Goal: Obtain resource: Download file/media

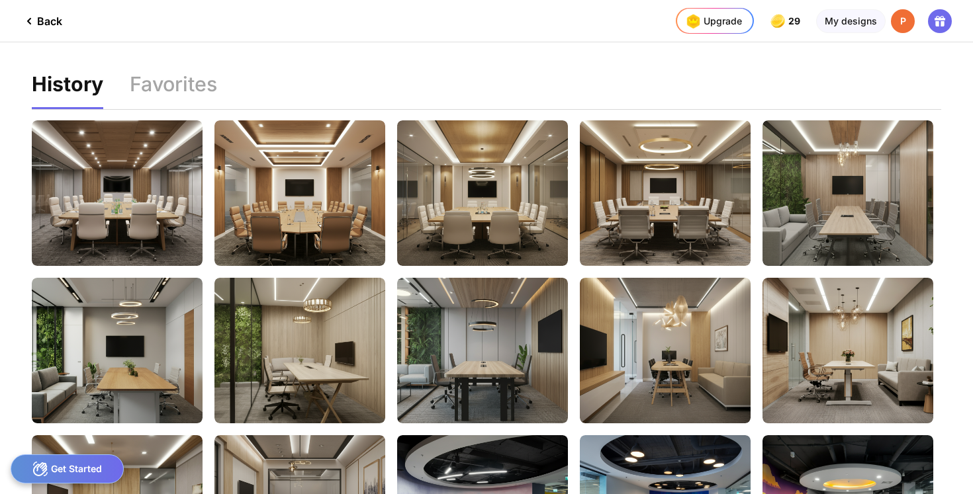
click at [36, 21] on div "Back" at bounding box center [41, 21] width 41 height 16
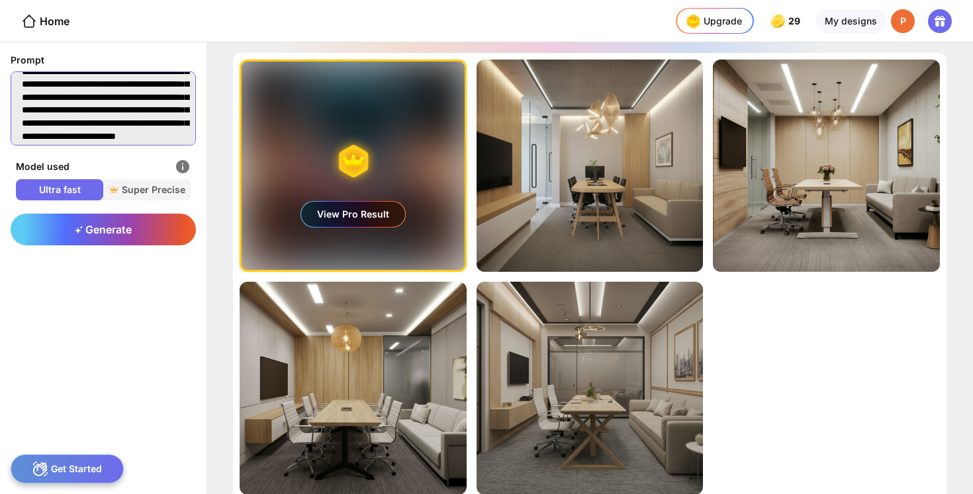
scroll to position [78, 0]
drag, startPoint x: 23, startPoint y: 87, endPoint x: 179, endPoint y: 147, distance: 167.4
click at [179, 147] on div "**********" at bounding box center [103, 100] width 206 height 116
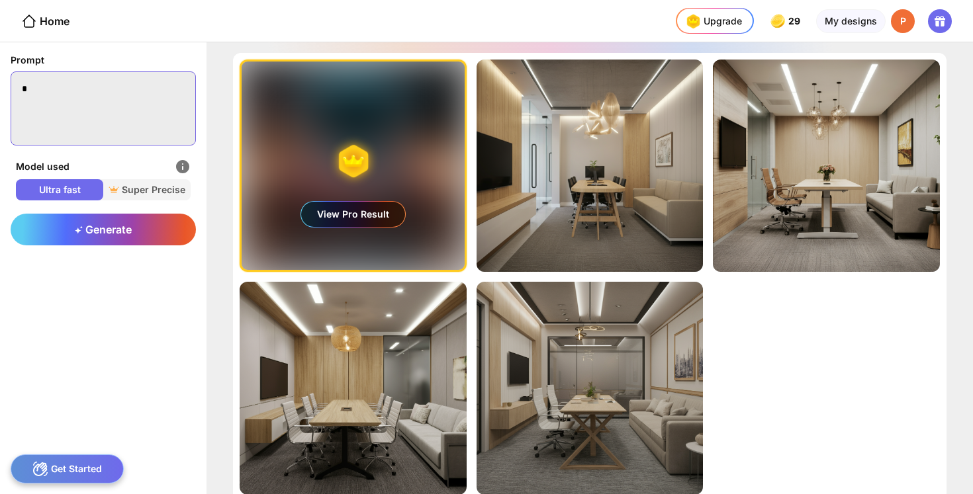
scroll to position [0, 0]
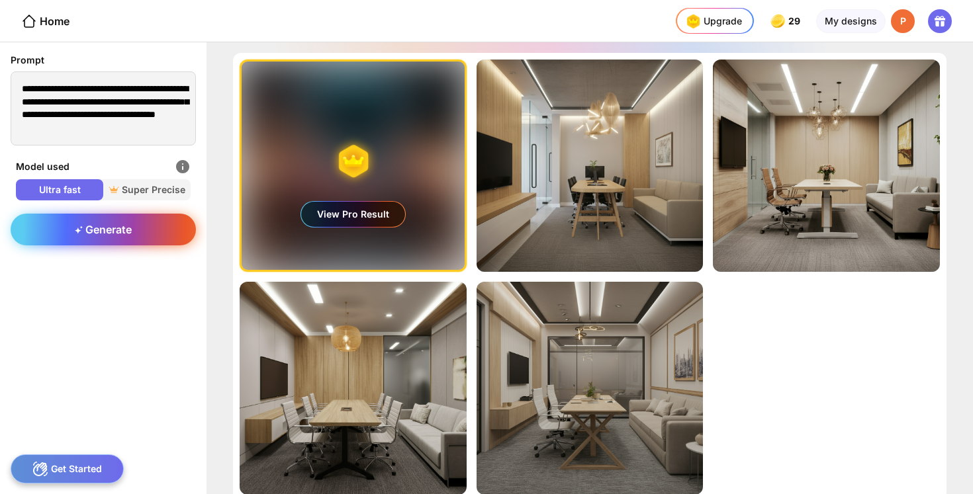
click at [97, 231] on span "Generate" at bounding box center [103, 229] width 57 height 13
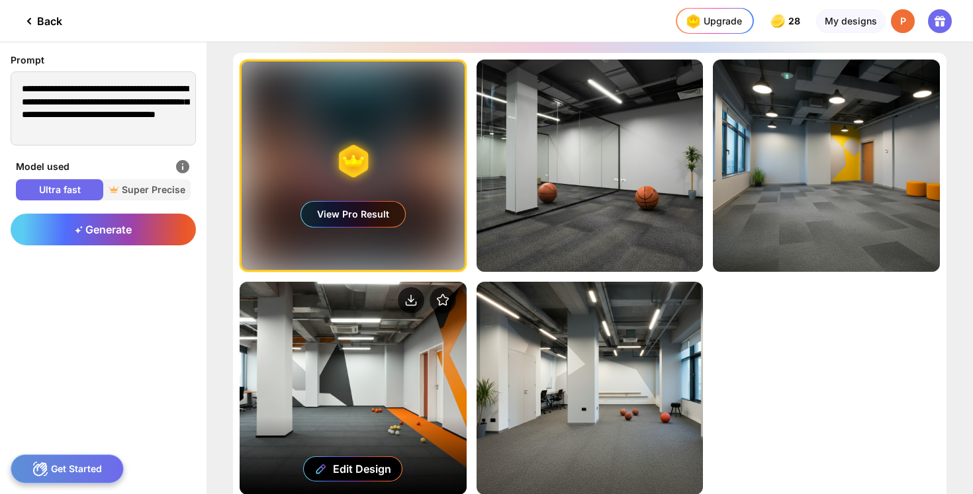
click at [342, 398] on div "Edit Design" at bounding box center [353, 388] width 227 height 212
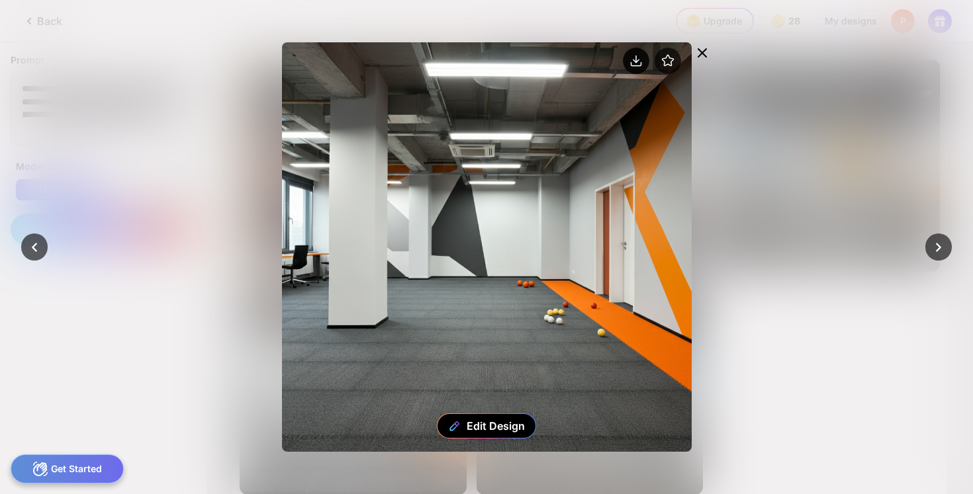
click at [637, 59] on circle at bounding box center [636, 61] width 26 height 26
click at [764, 357] on div at bounding box center [486, 247] width 973 height 494
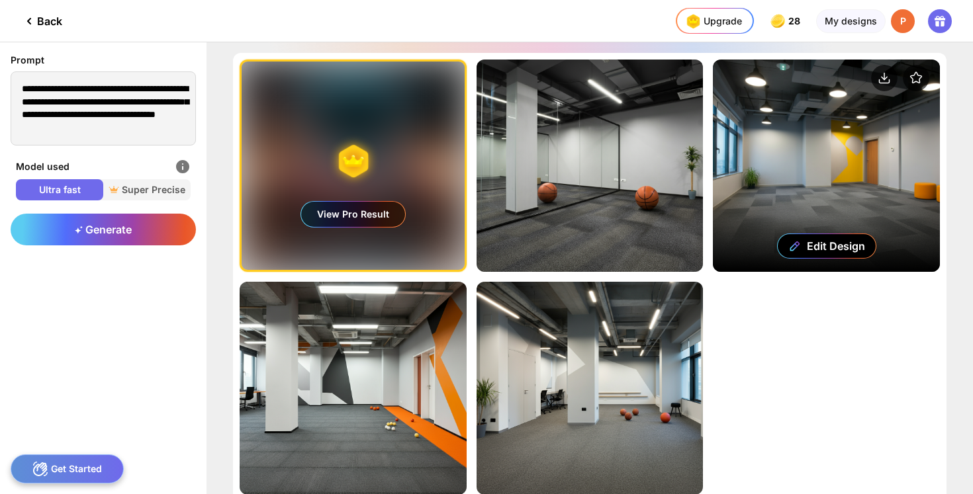
click at [820, 176] on div "Edit Design" at bounding box center [826, 166] width 227 height 212
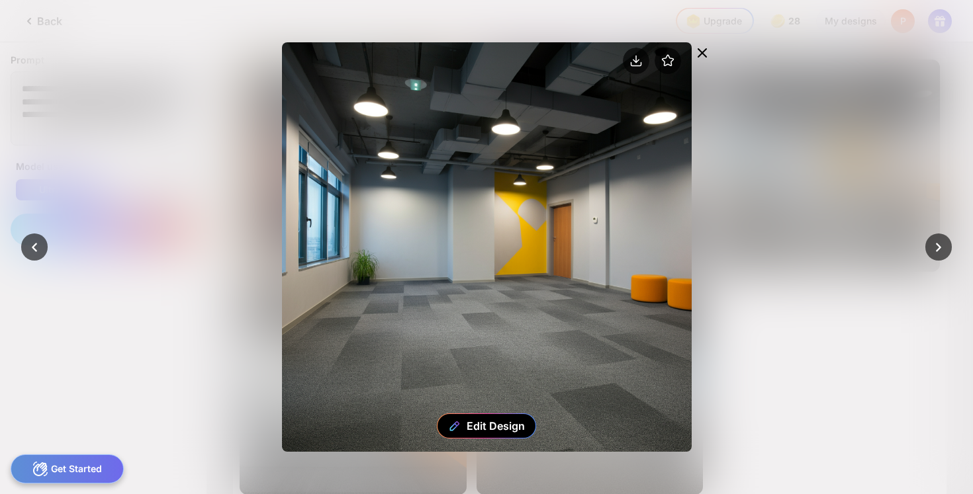
click at [703, 47] on icon at bounding box center [702, 53] width 16 height 16
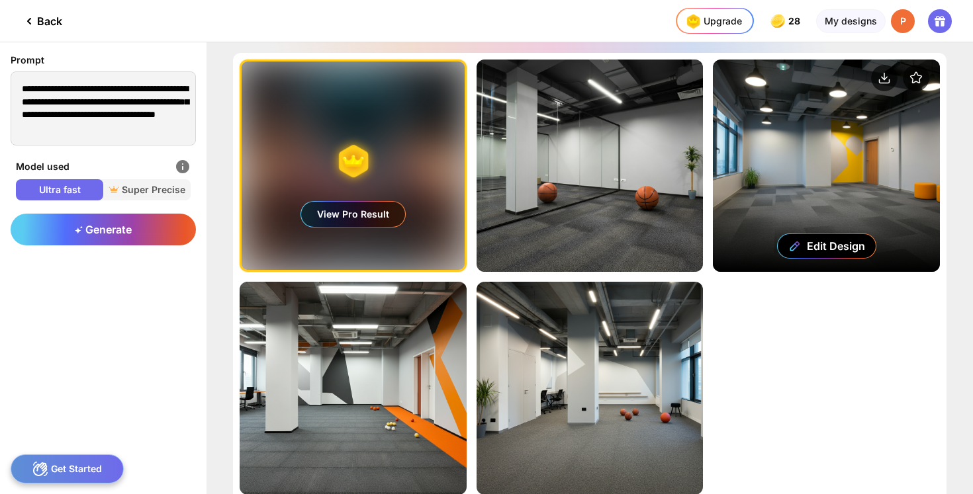
click at [793, 169] on div "Edit Design" at bounding box center [826, 166] width 227 height 212
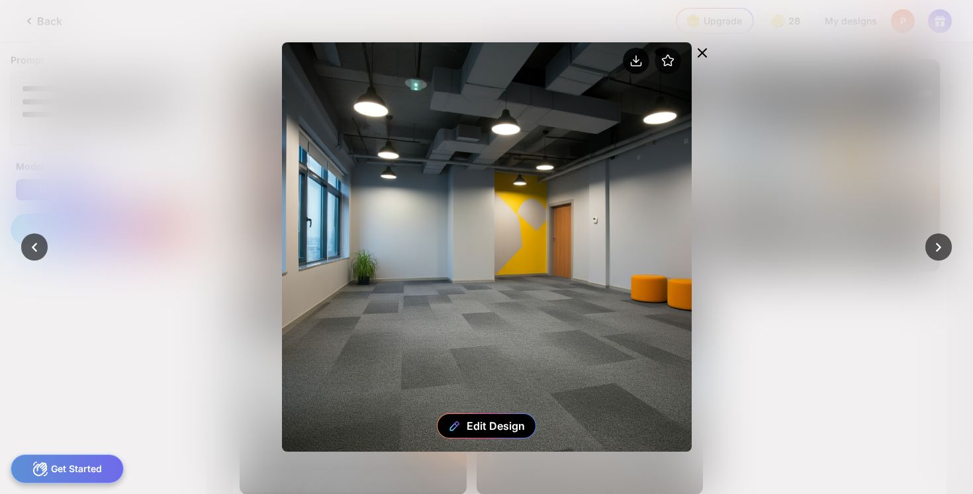
click at [636, 58] on icon at bounding box center [636, 59] width 0 height 7
click at [210, 238] on div at bounding box center [486, 247] width 973 height 494
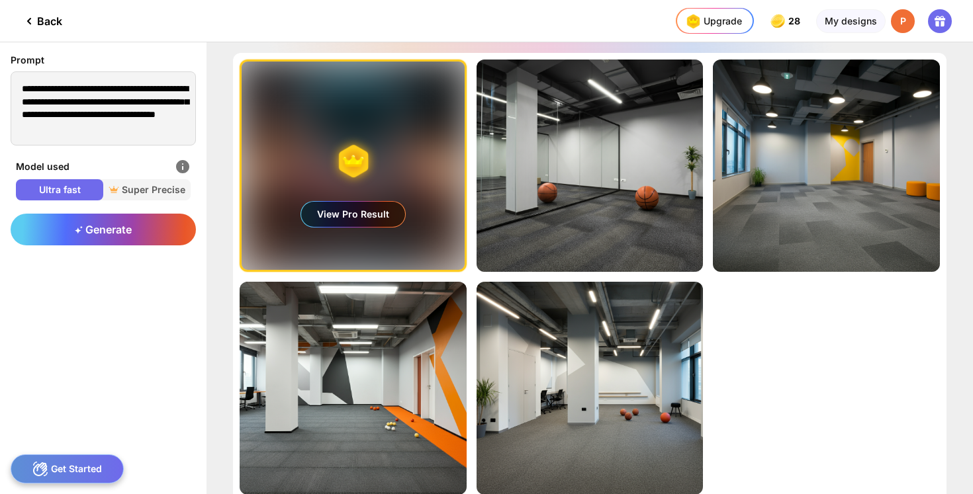
click at [44, 21] on div "Back" at bounding box center [41, 21] width 41 height 16
type textarea "**********"
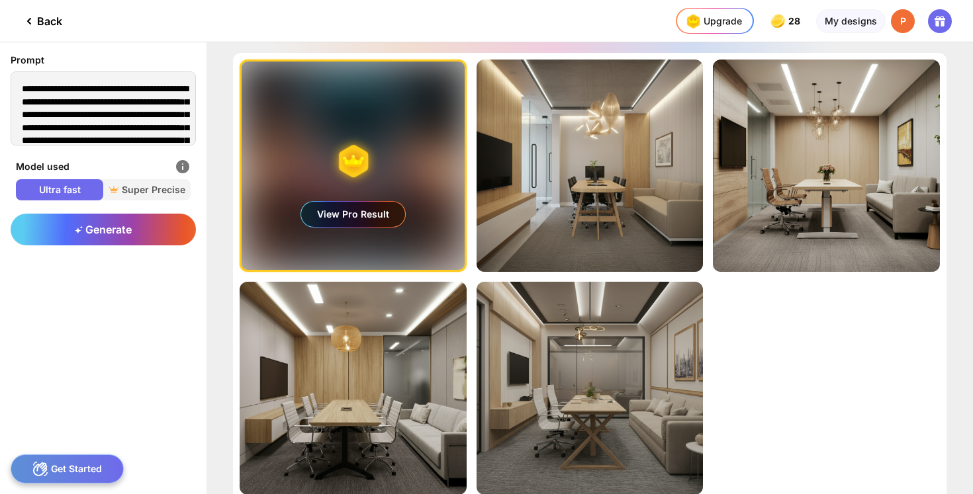
click at [44, 21] on div "Back" at bounding box center [41, 21] width 41 height 16
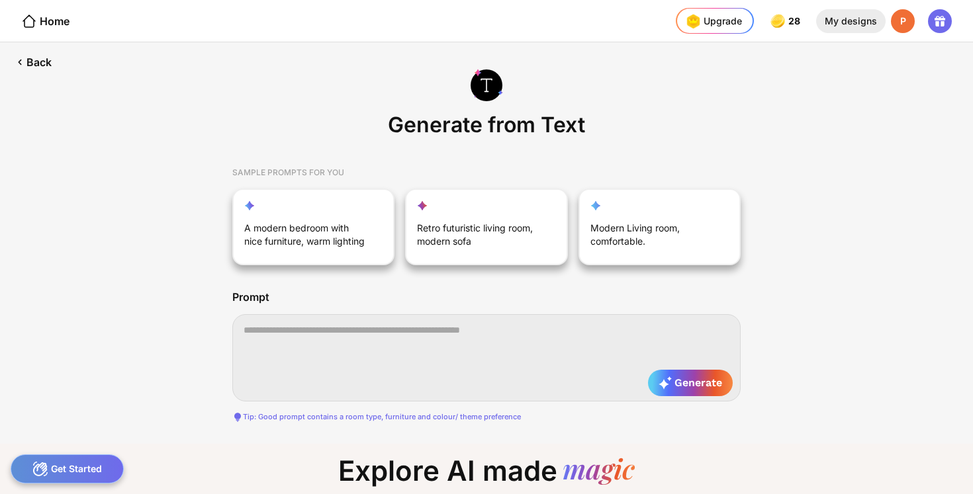
click at [854, 21] on div "My designs" at bounding box center [850, 21] width 69 height 24
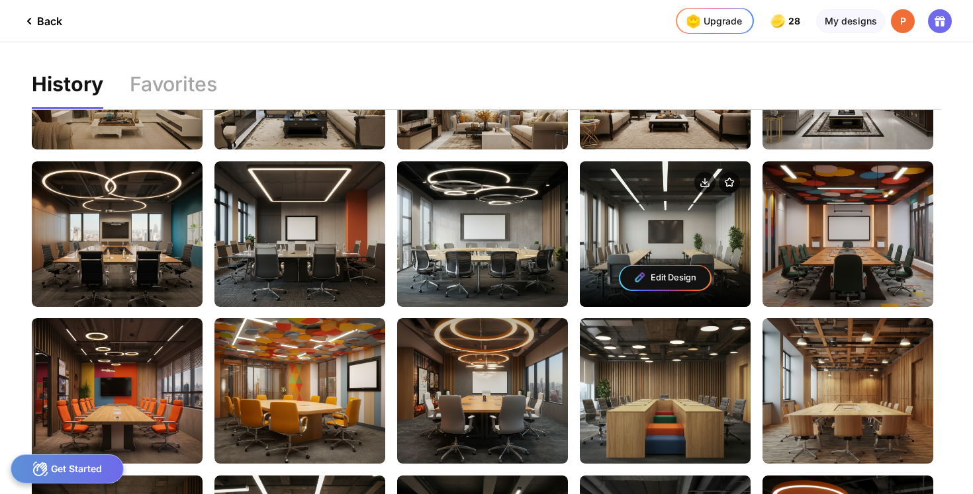
click at [638, 226] on div "Edit Design" at bounding box center [665, 234] width 171 height 146
click at [664, 224] on div "Edit Design" at bounding box center [665, 234] width 171 height 146
click at [667, 237] on div "Edit Design" at bounding box center [665, 234] width 171 height 146
click at [671, 236] on div "Edit Design" at bounding box center [665, 234] width 171 height 146
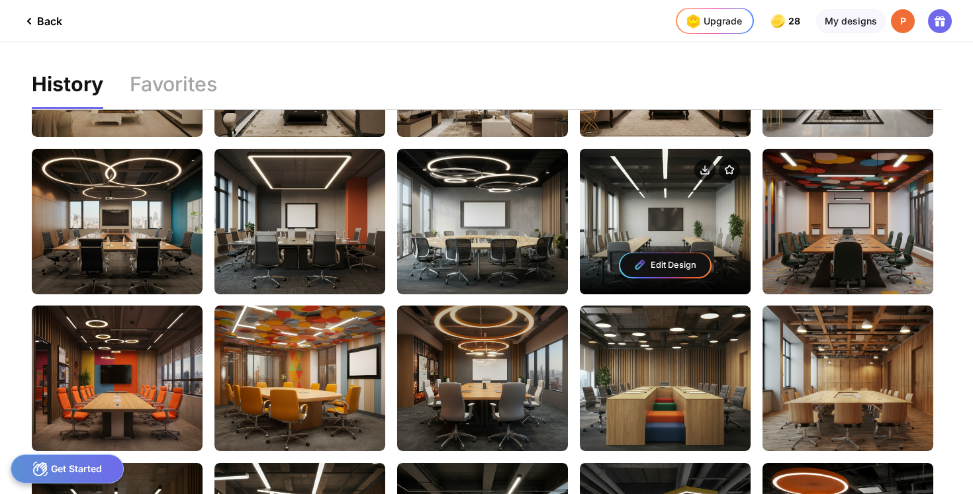
scroll to position [2594, 0]
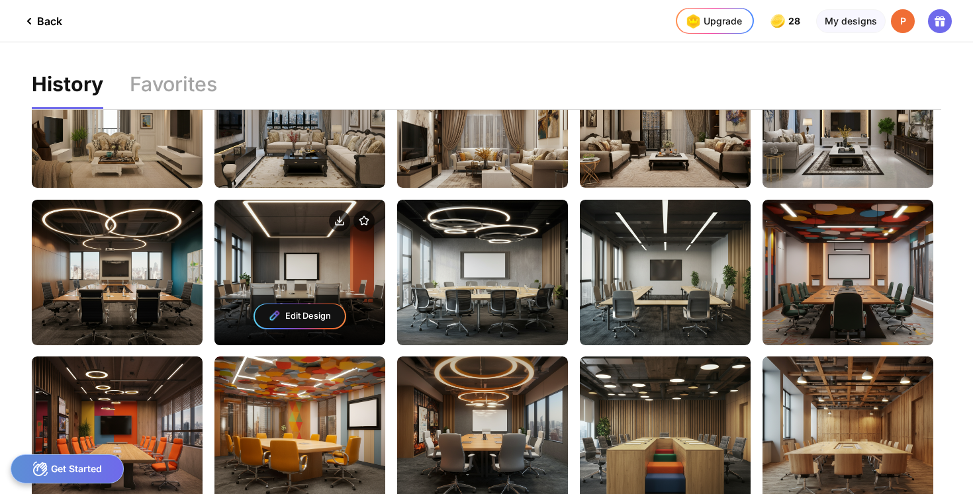
click at [308, 256] on div "Edit Design" at bounding box center [299, 273] width 171 height 146
click at [339, 222] on icon at bounding box center [340, 221] width 5 height 2
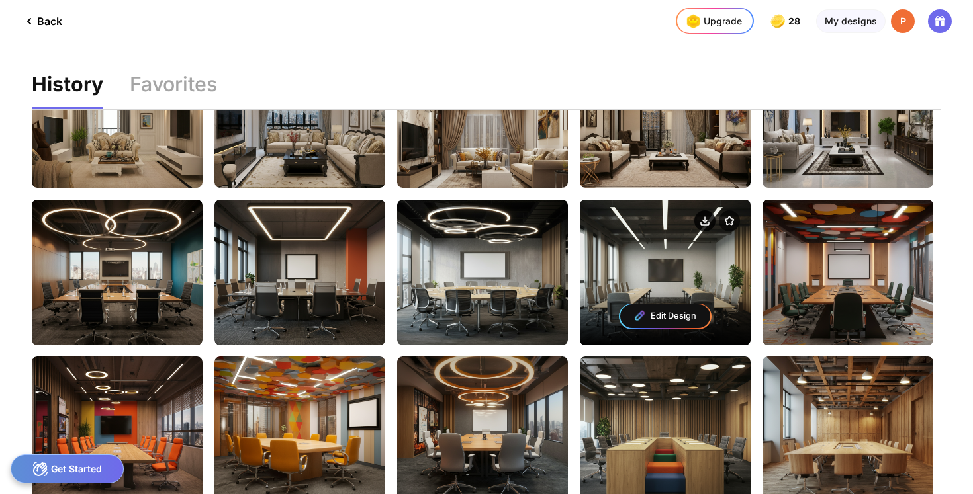
click at [706, 221] on icon at bounding box center [705, 221] width 5 height 2
click at [706, 219] on circle at bounding box center [704, 220] width 21 height 21
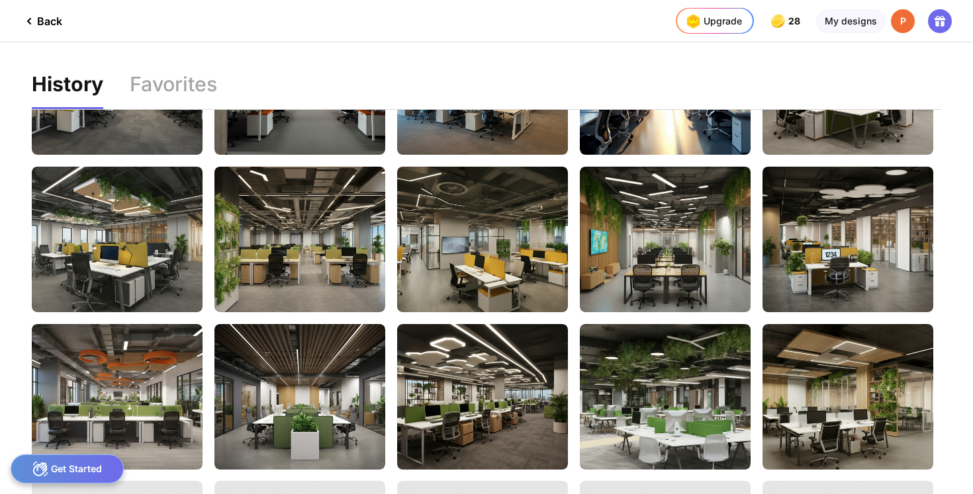
scroll to position [3574, 0]
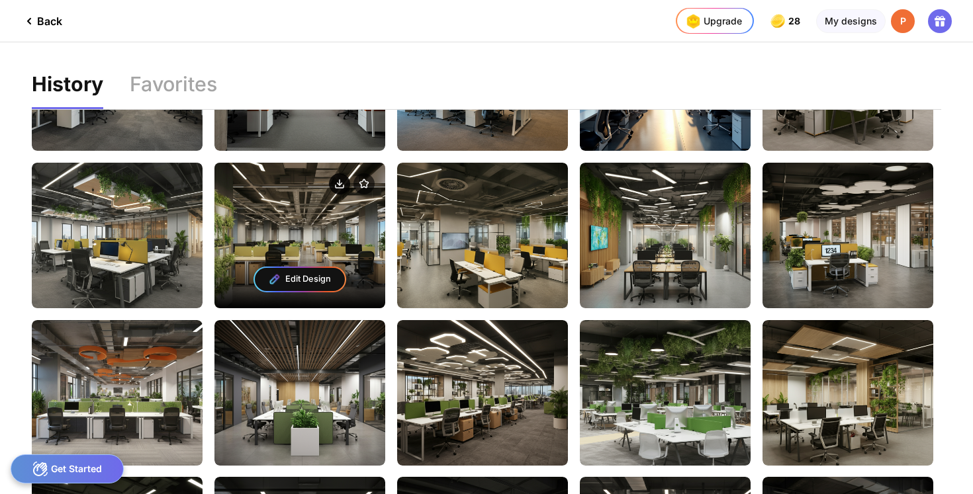
click at [340, 181] on circle at bounding box center [339, 183] width 21 height 21
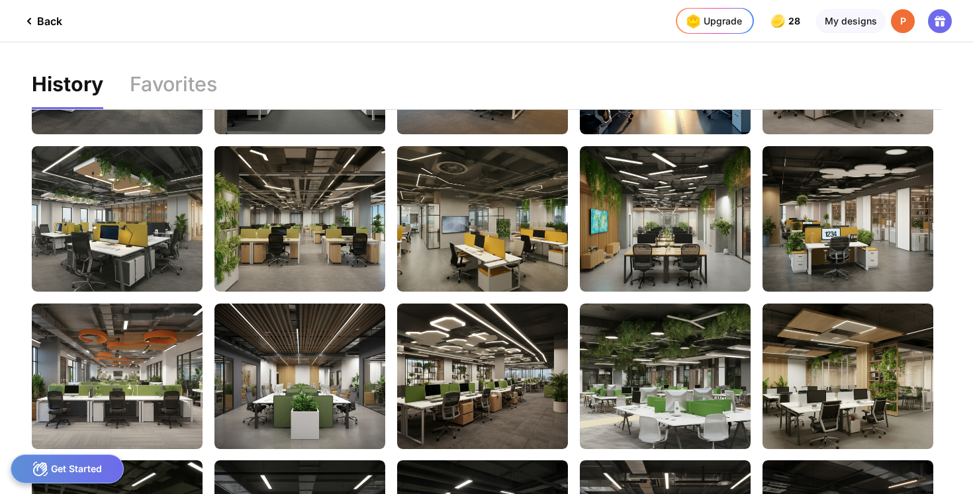
scroll to position [3589, 0]
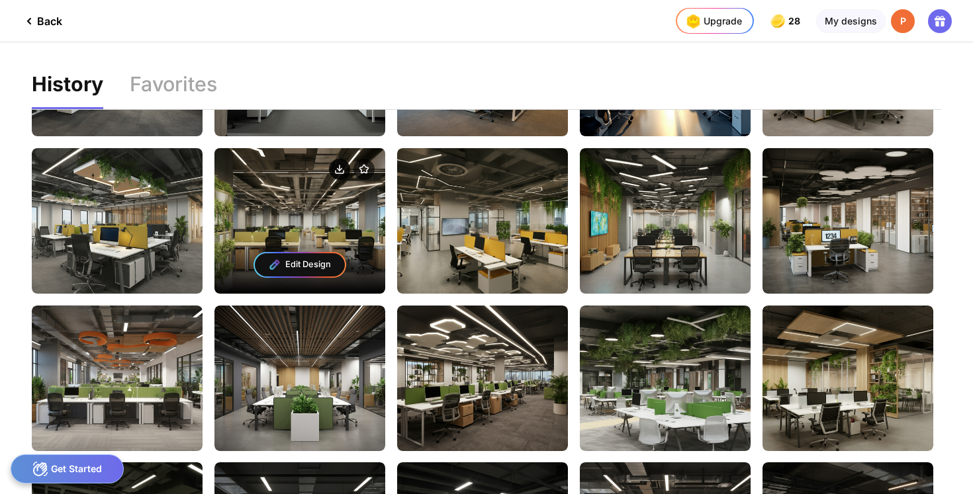
click at [339, 169] on icon at bounding box center [340, 170] width 5 height 2
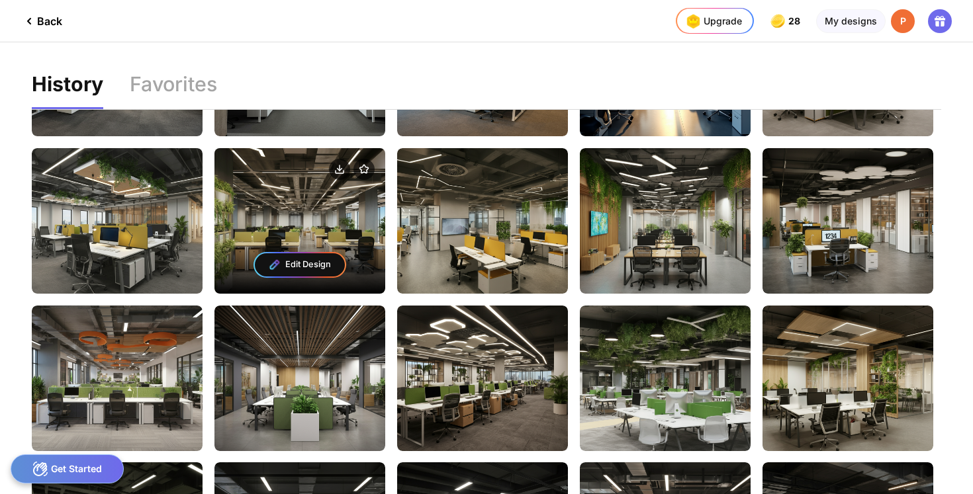
click at [316, 265] on div "Edit Design" at bounding box center [300, 265] width 90 height 24
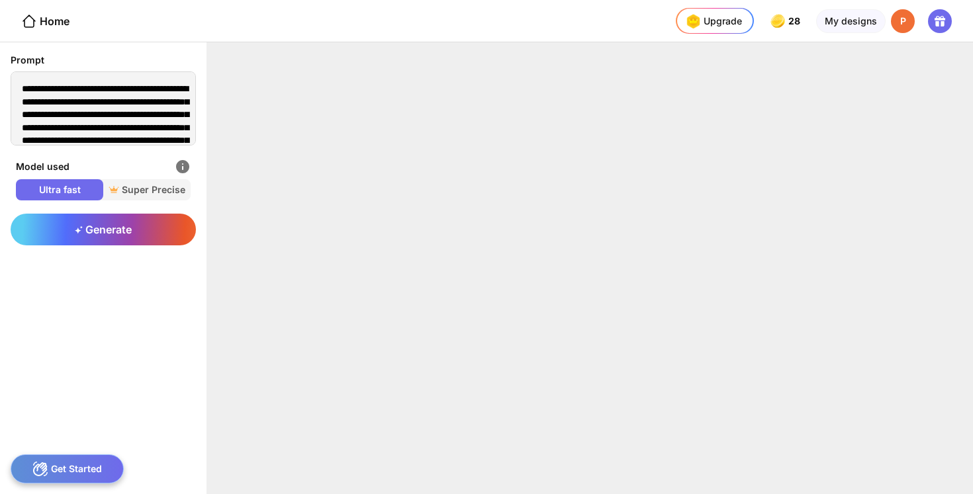
type textarea "**********"
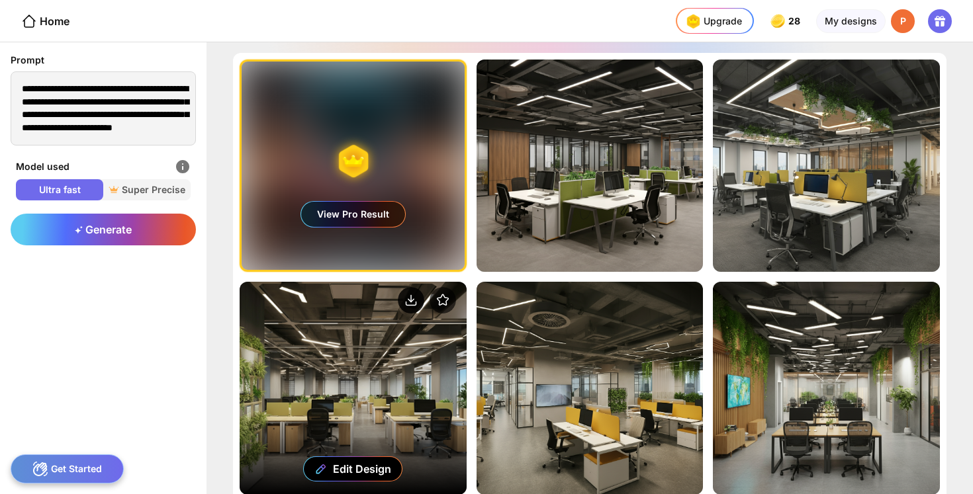
click at [412, 297] on circle at bounding box center [411, 300] width 26 height 26
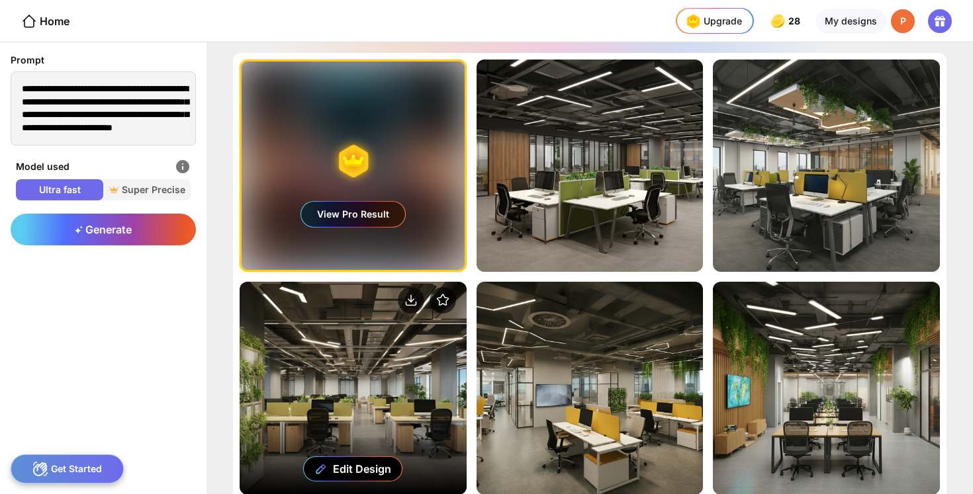
click at [395, 359] on div "Edit Design" at bounding box center [353, 388] width 227 height 212
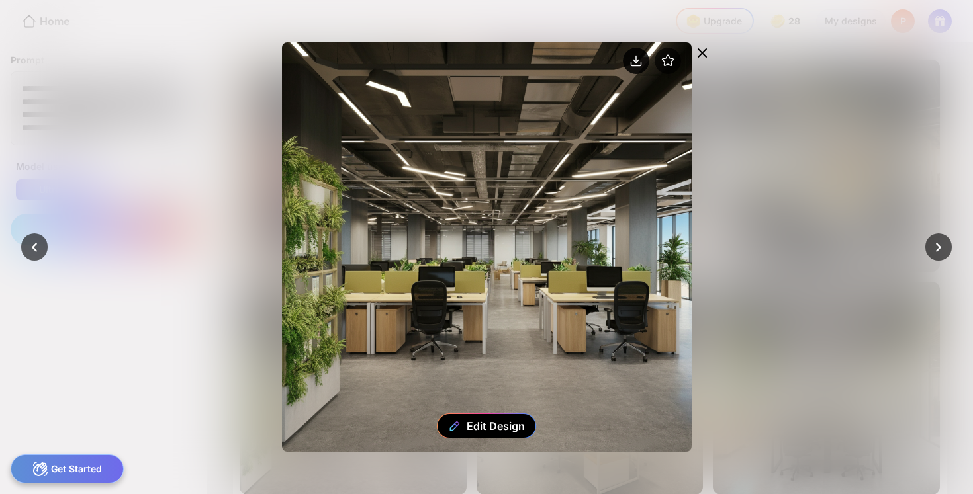
click at [636, 64] on circle at bounding box center [636, 61] width 26 height 26
click at [838, 256] on div at bounding box center [486, 247] width 973 height 494
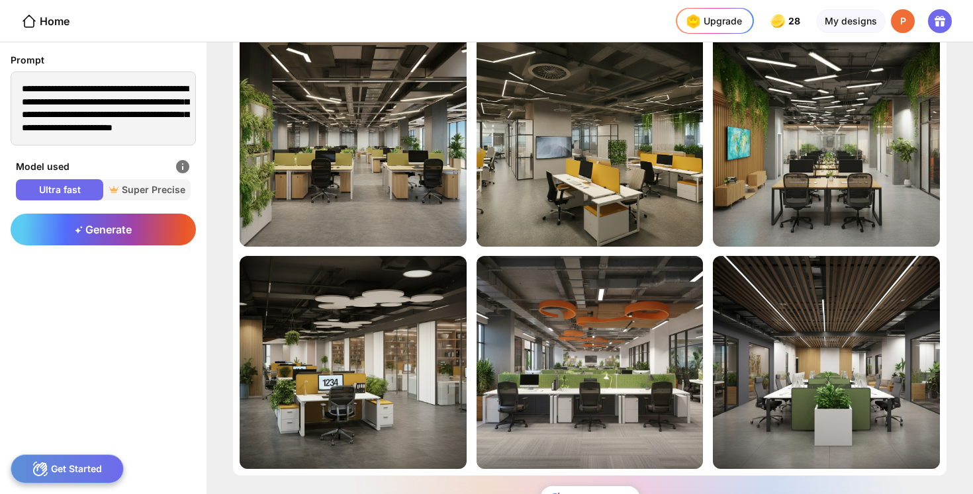
scroll to position [294, 0]
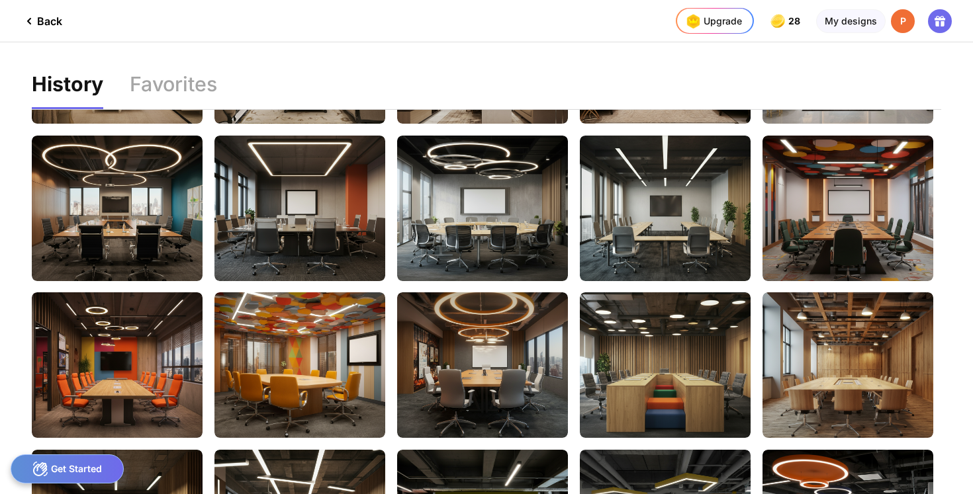
scroll to position [2657, 0]
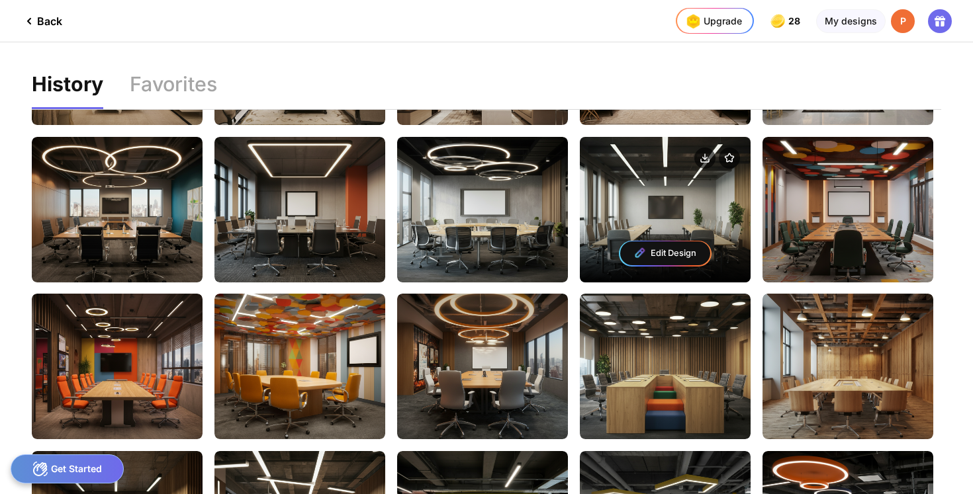
click at [671, 204] on div "Edit Design" at bounding box center [665, 210] width 171 height 146
click at [664, 263] on div "Edit Design" at bounding box center [665, 254] width 90 height 24
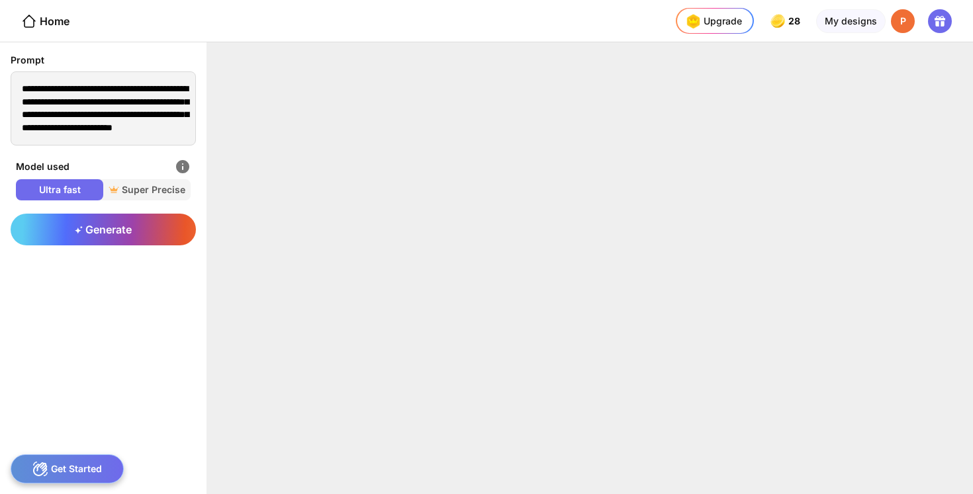
type textarea "**********"
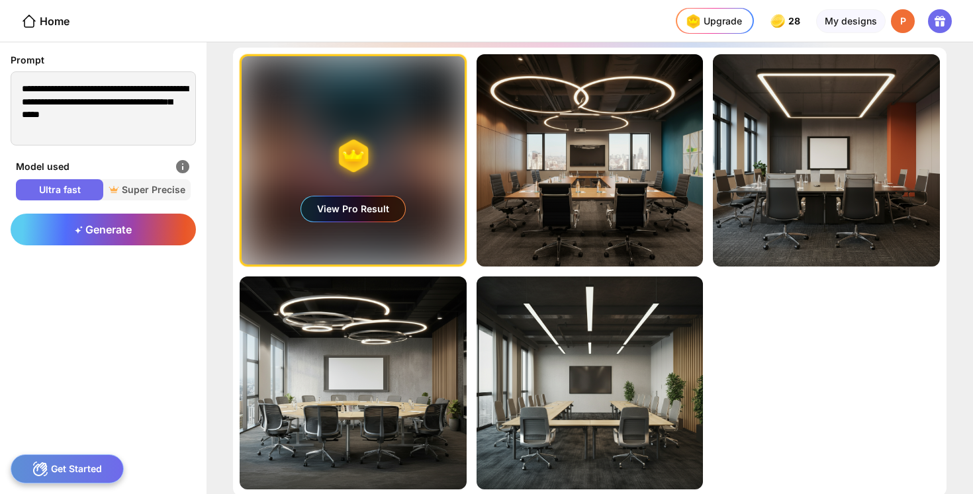
scroll to position [7, 0]
